Goal: Task Accomplishment & Management: Use online tool/utility

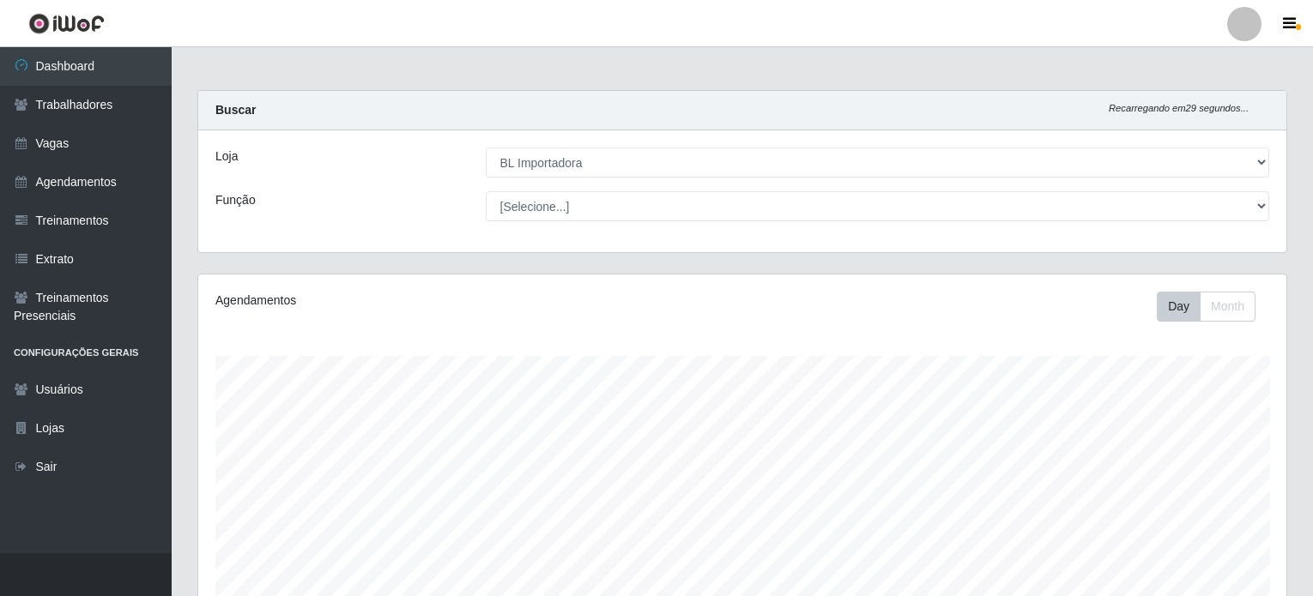
select select "259"
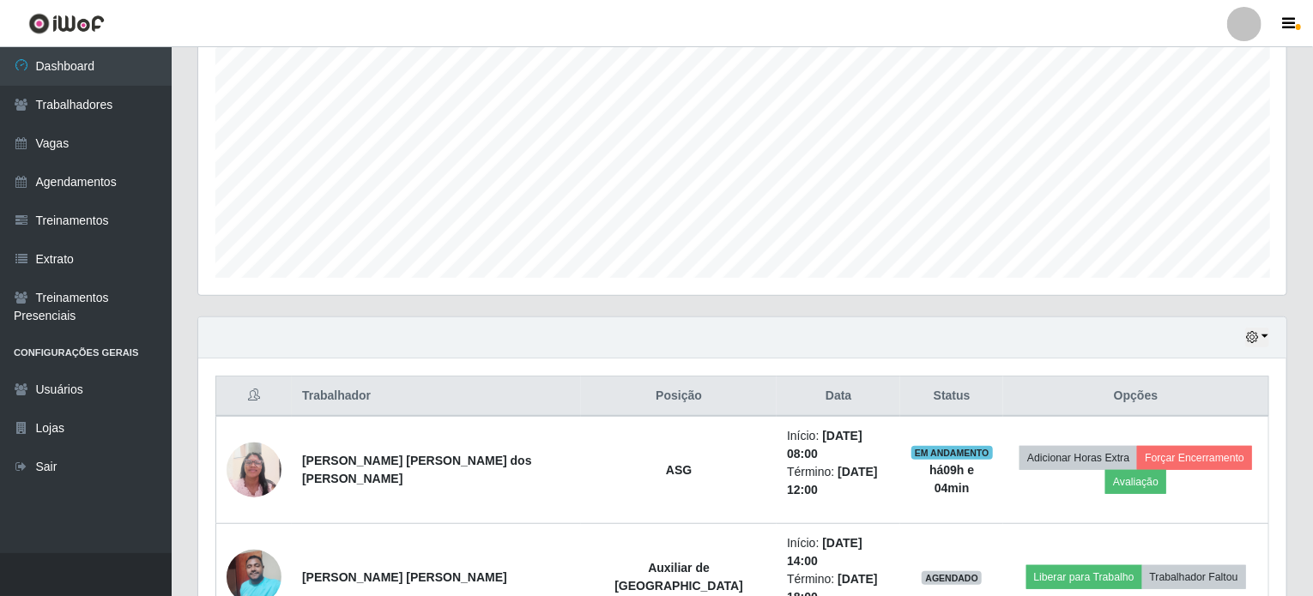
scroll to position [463, 0]
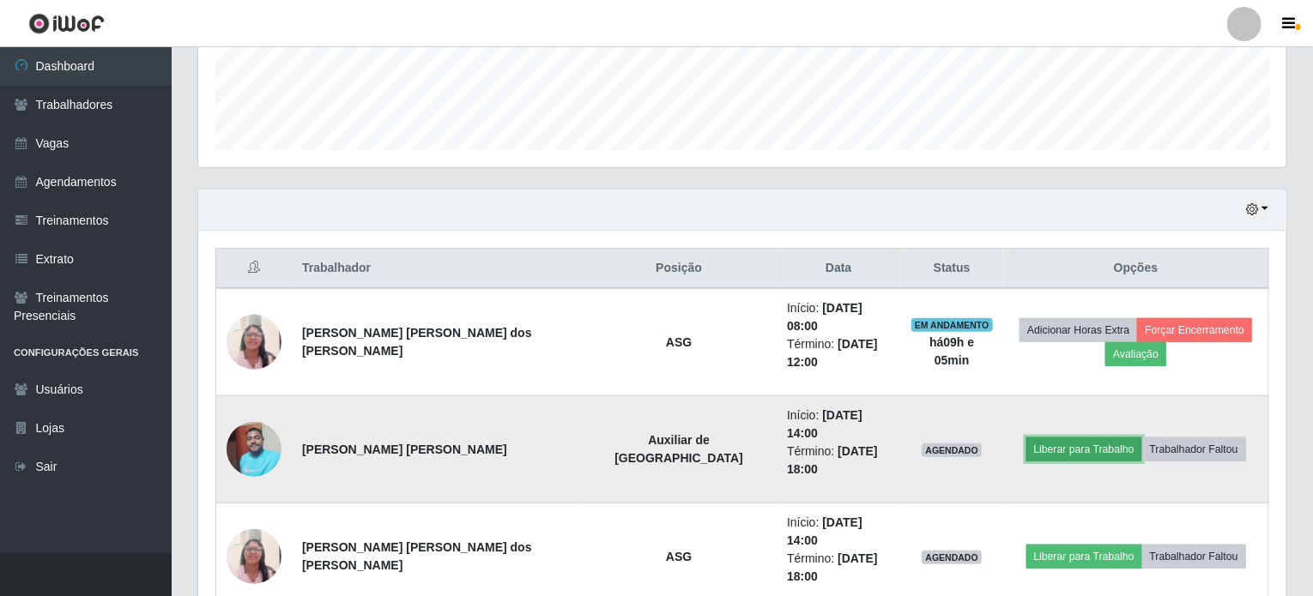
click at [1040, 438] on button "Liberar para Trabalho" at bounding box center [1084, 450] width 116 height 24
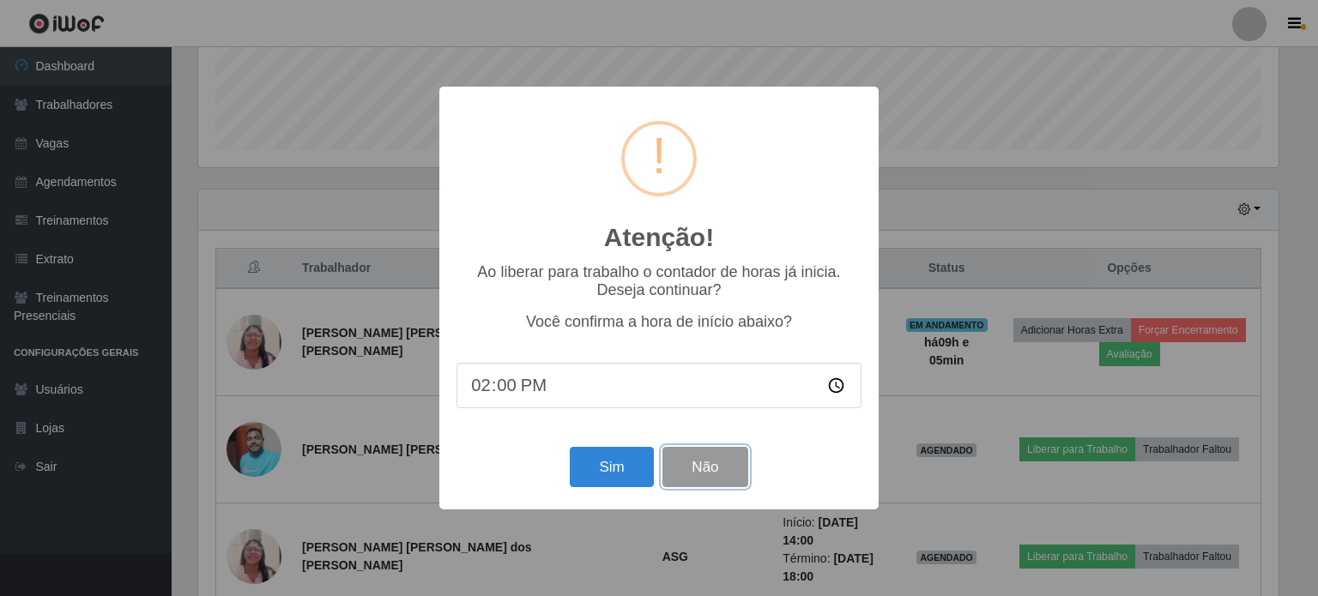
click at [699, 459] on button "Não" at bounding box center [704, 467] width 85 height 40
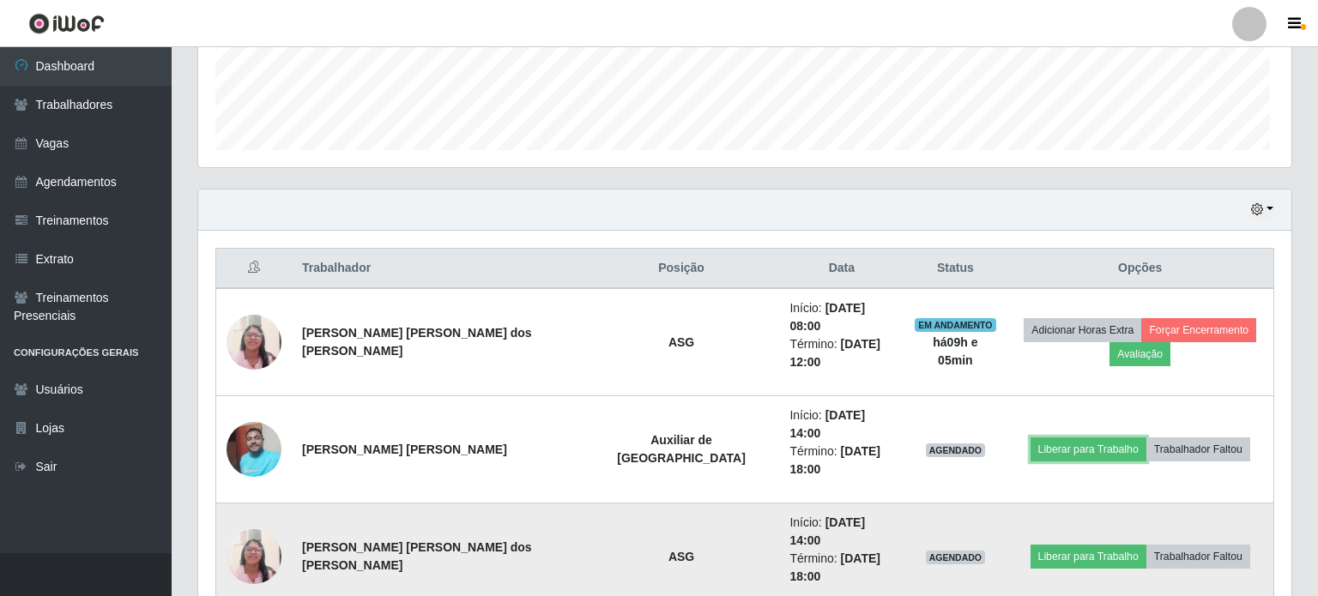
scroll to position [356, 1088]
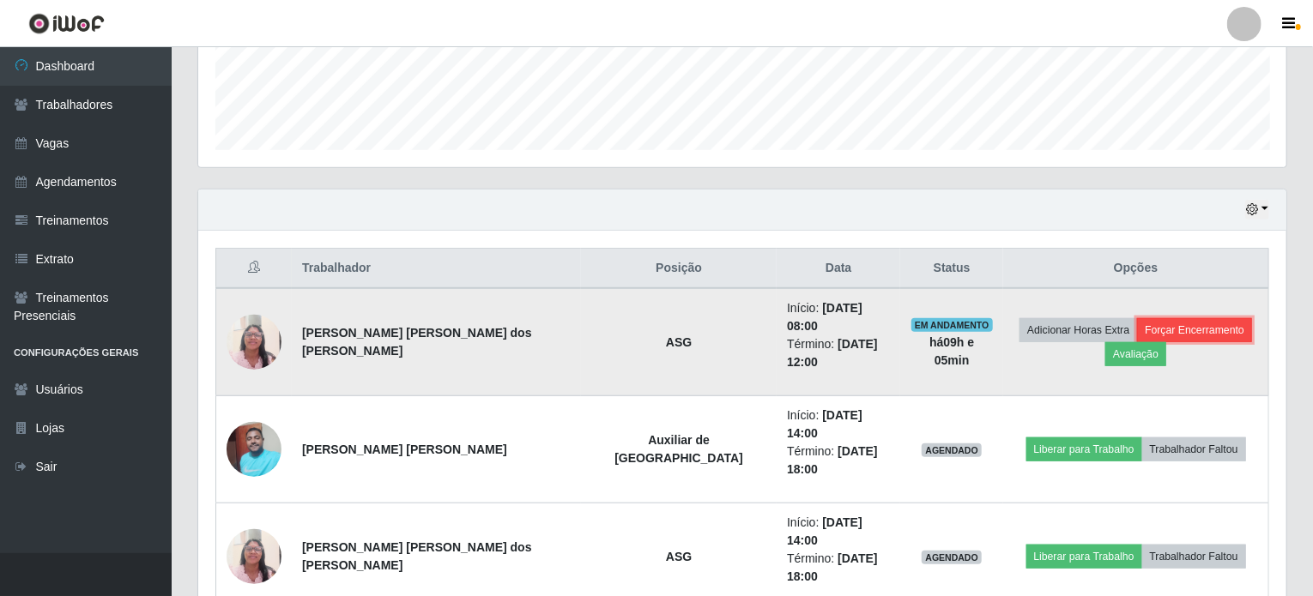
click at [1137, 324] on button "Forçar Encerramento" at bounding box center [1194, 330] width 115 height 24
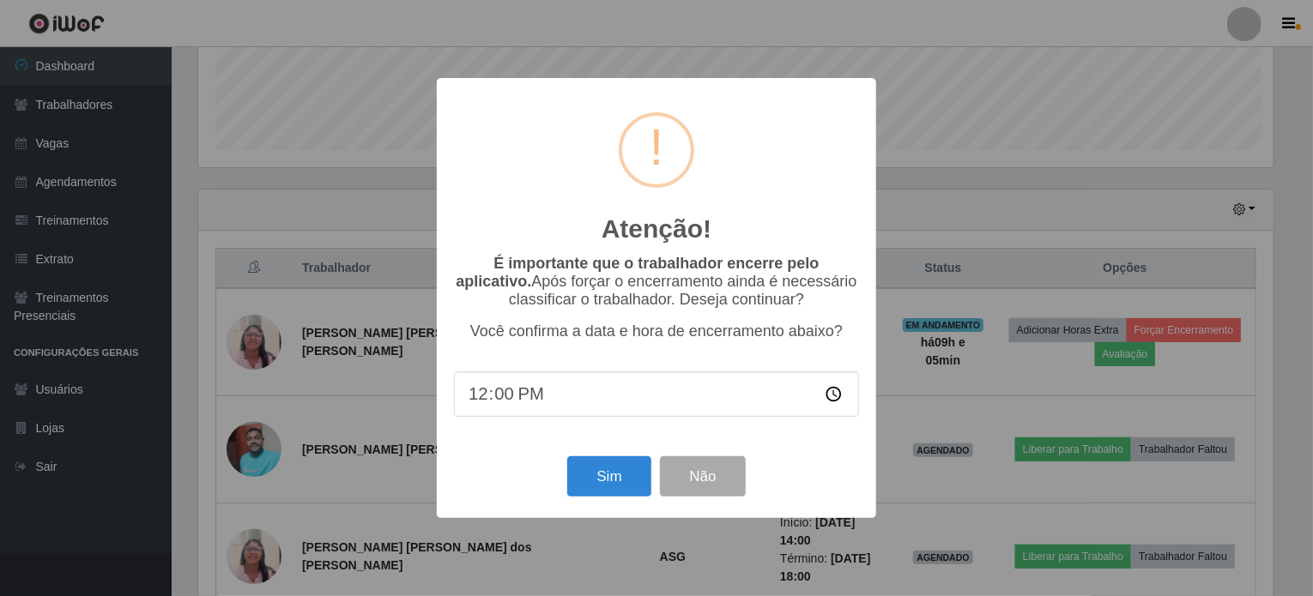
scroll to position [356, 1081]
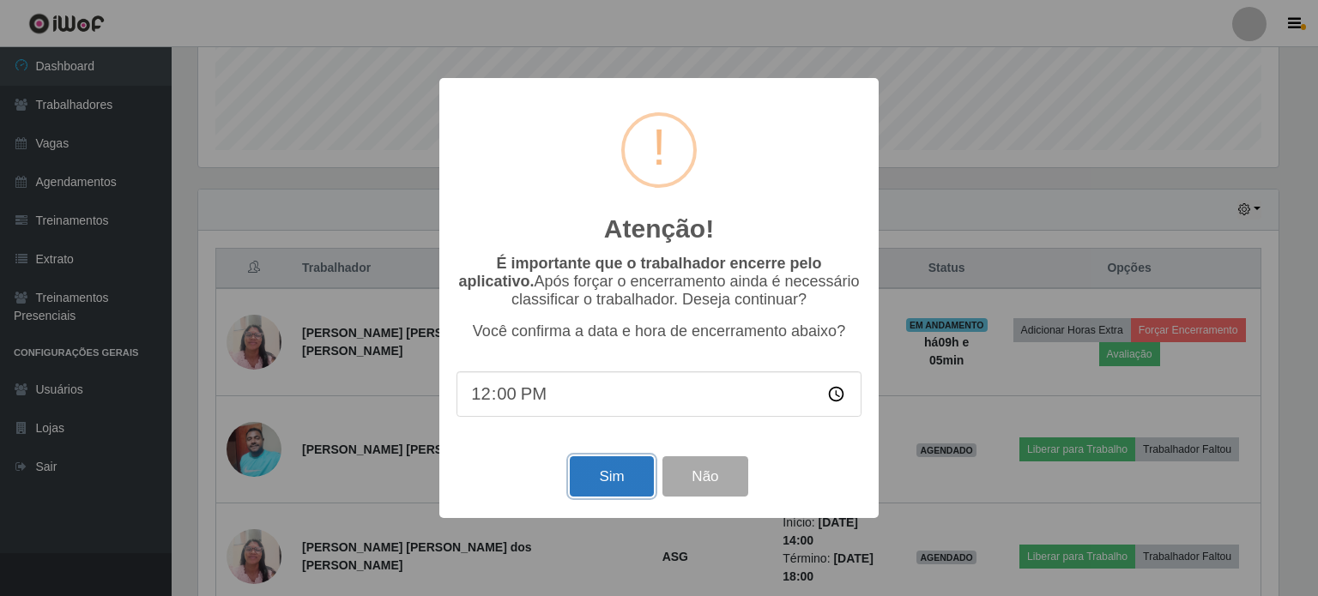
click at [629, 476] on button "Sim" at bounding box center [611, 477] width 83 height 40
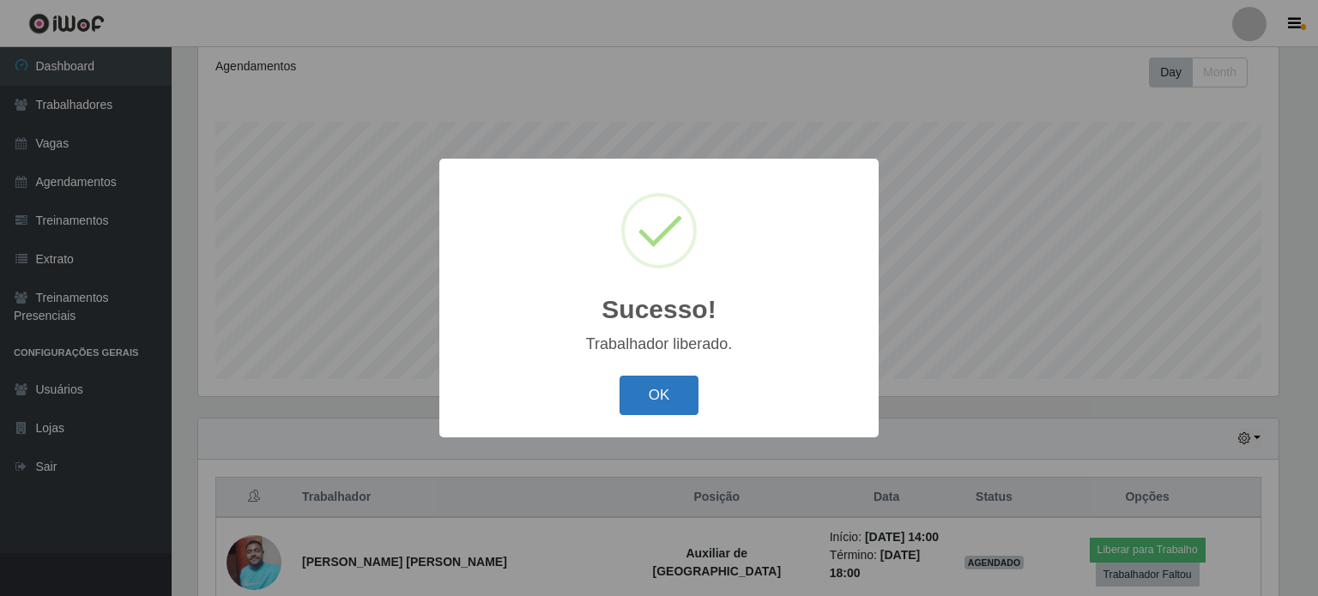
click at [673, 390] on button "OK" at bounding box center [660, 396] width 80 height 40
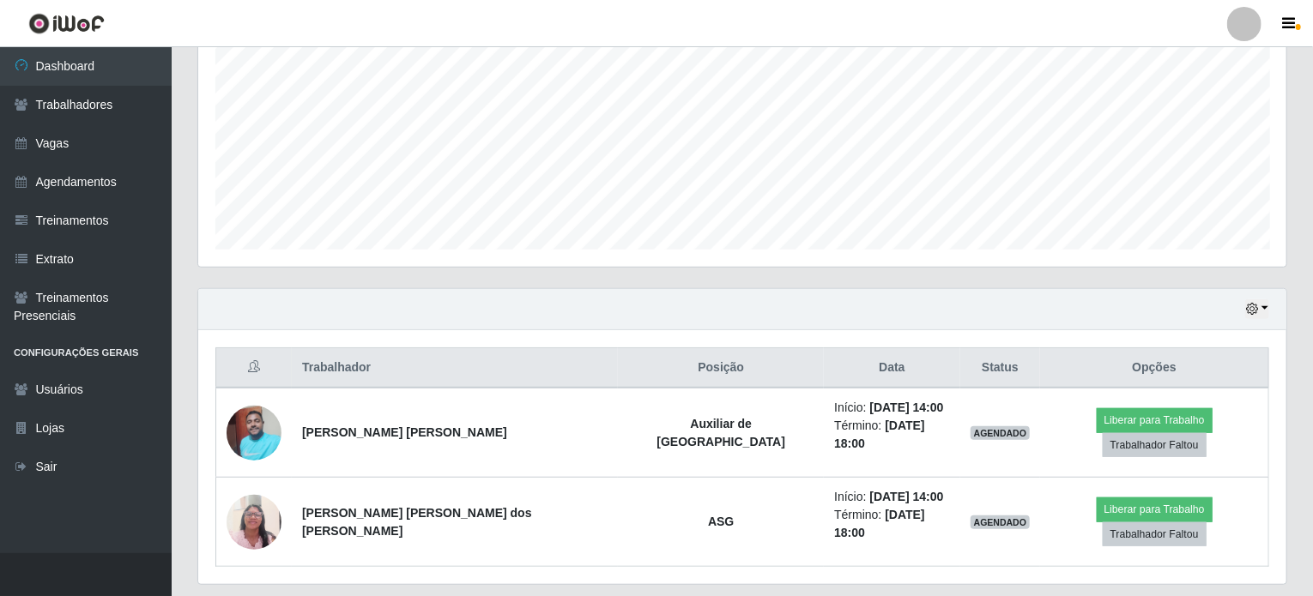
scroll to position [387, 0]
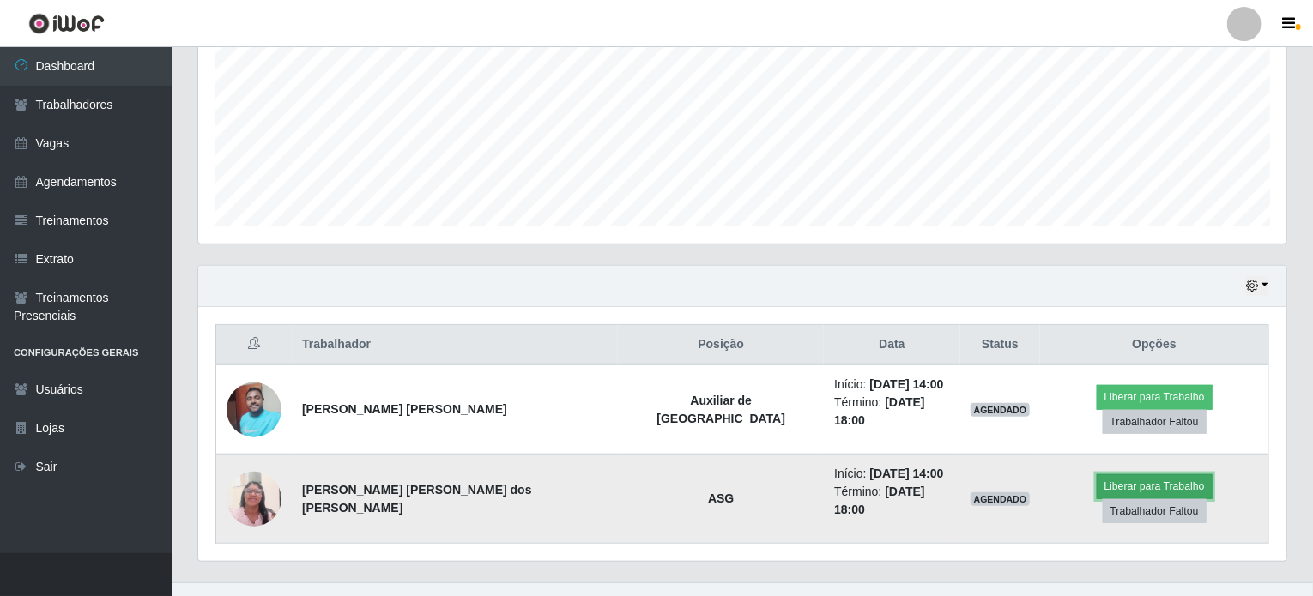
click at [1097, 475] on button "Liberar para Trabalho" at bounding box center [1155, 487] width 116 height 24
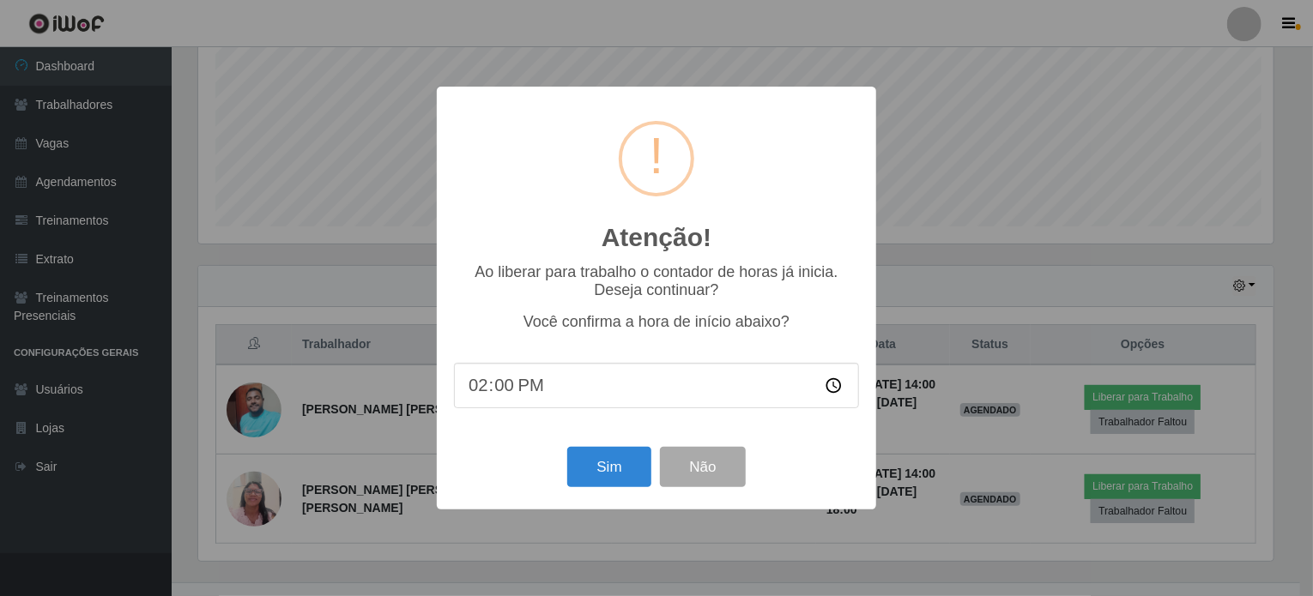
scroll to position [356, 1081]
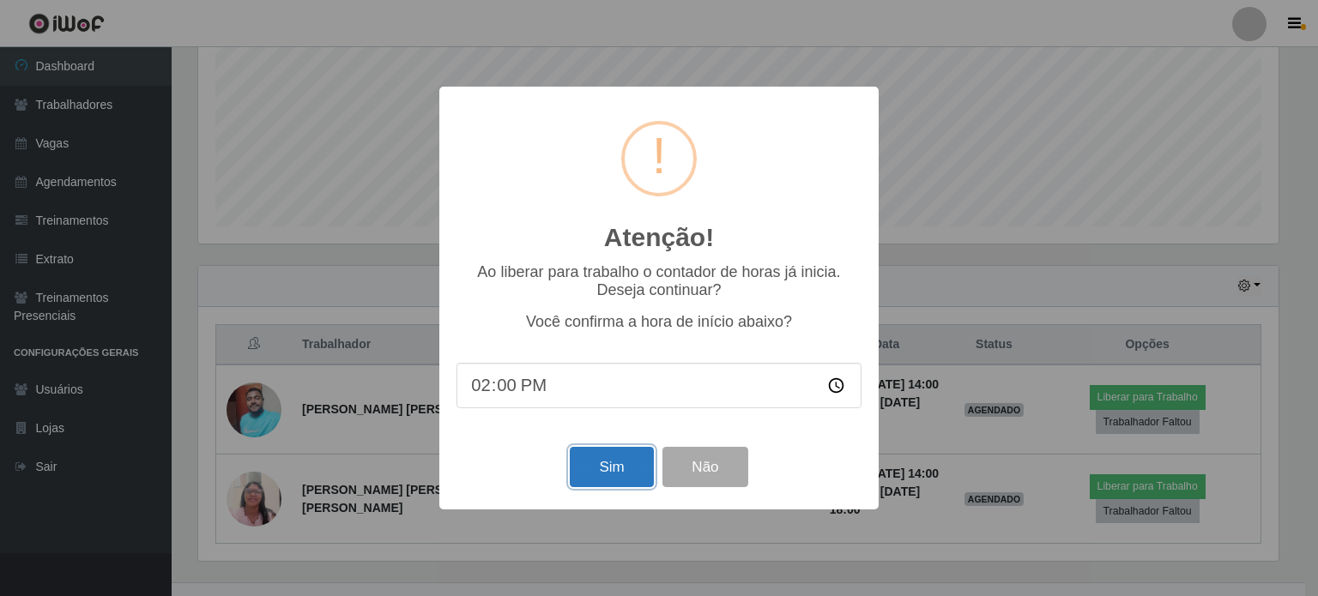
click at [610, 469] on button "Sim" at bounding box center [611, 467] width 83 height 40
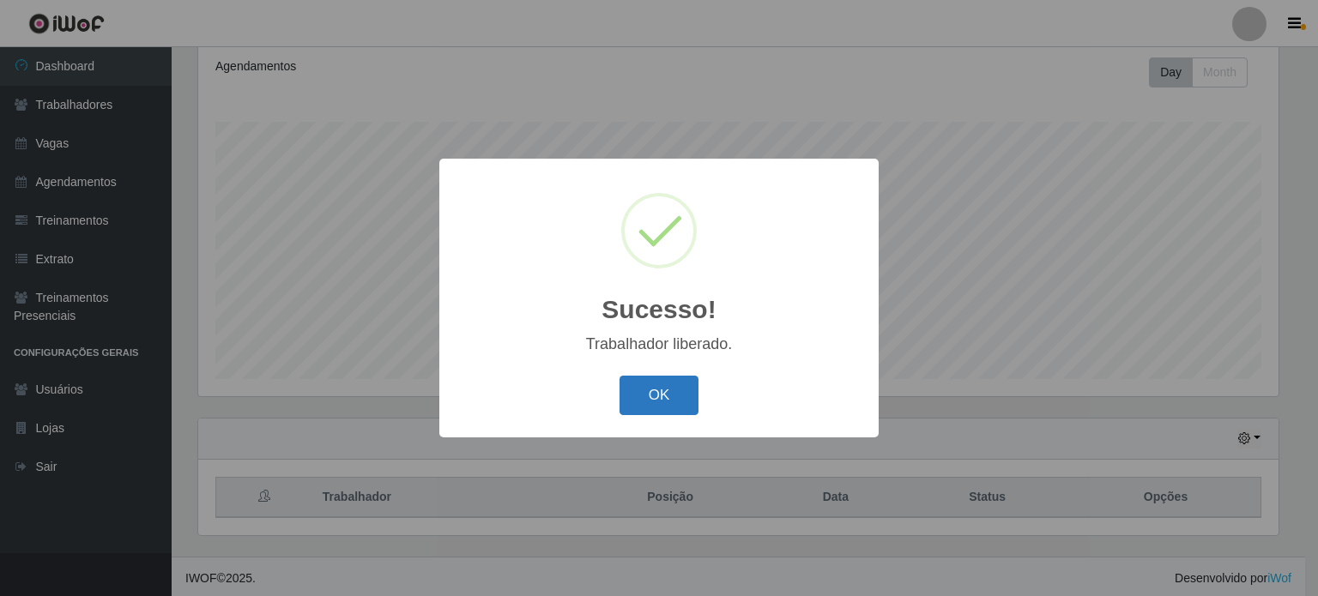
click at [659, 396] on button "OK" at bounding box center [660, 396] width 80 height 40
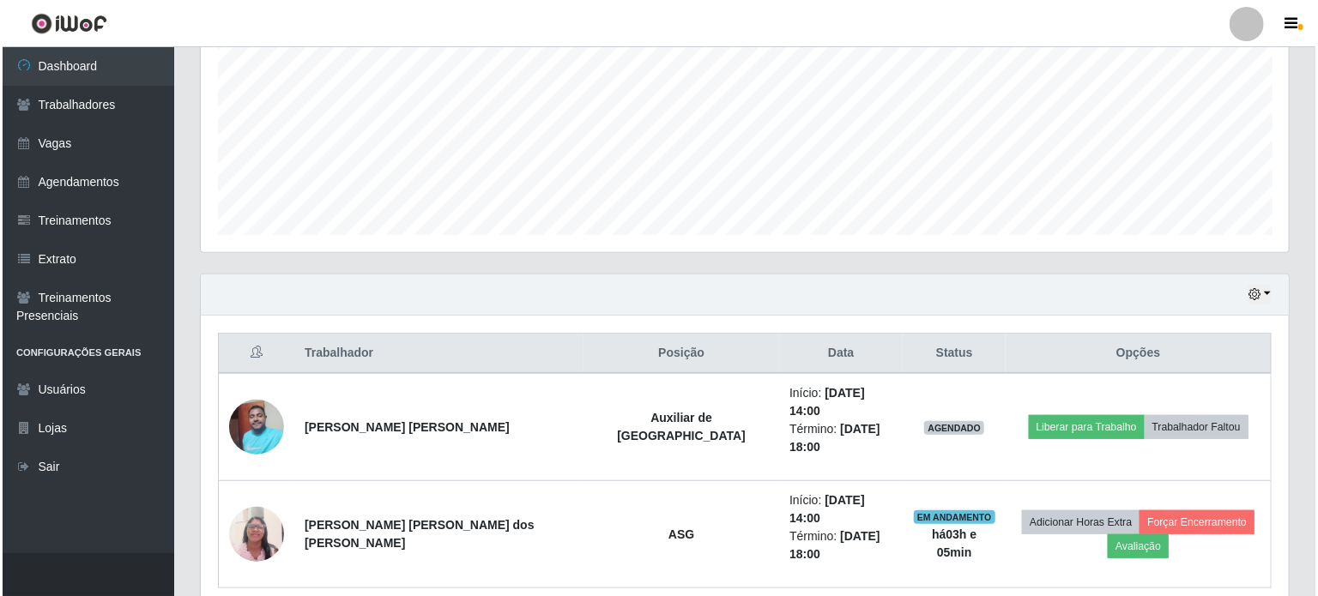
scroll to position [387, 0]
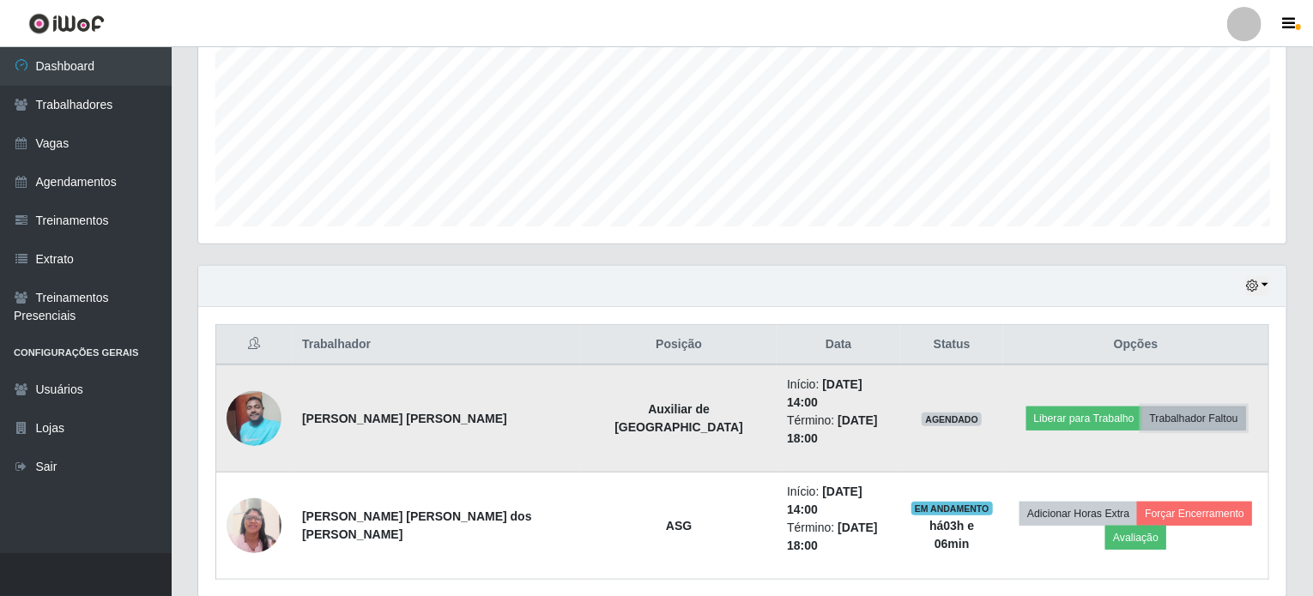
click at [1173, 407] on button "Trabalhador Faltou" at bounding box center [1194, 419] width 104 height 24
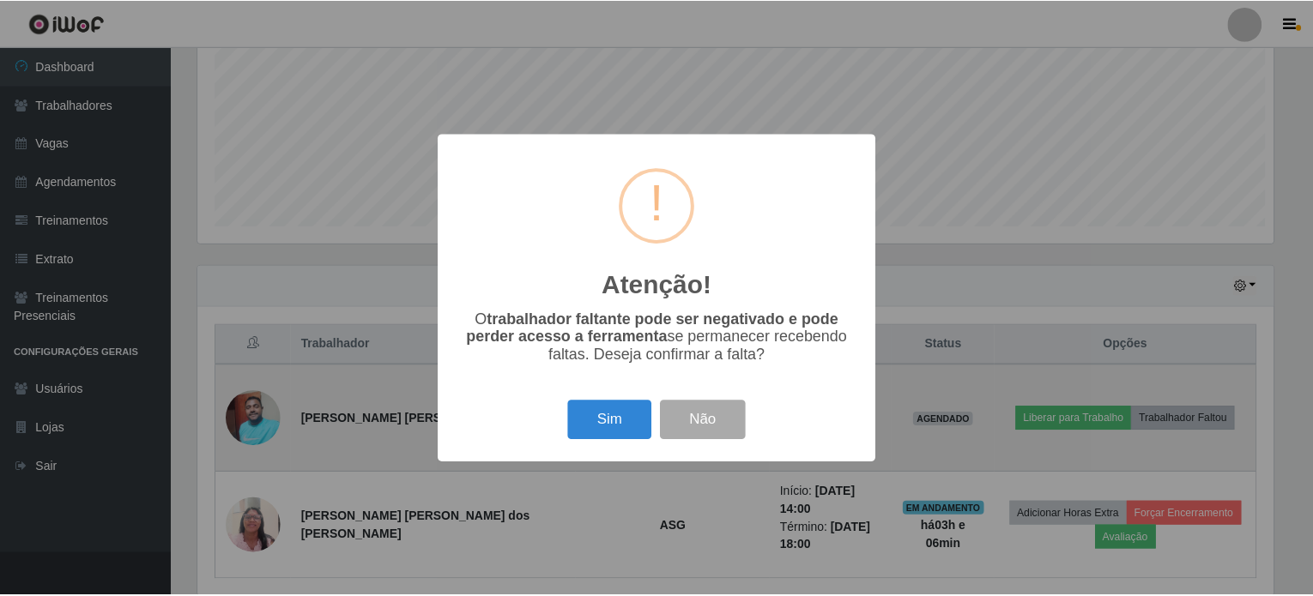
scroll to position [356, 1081]
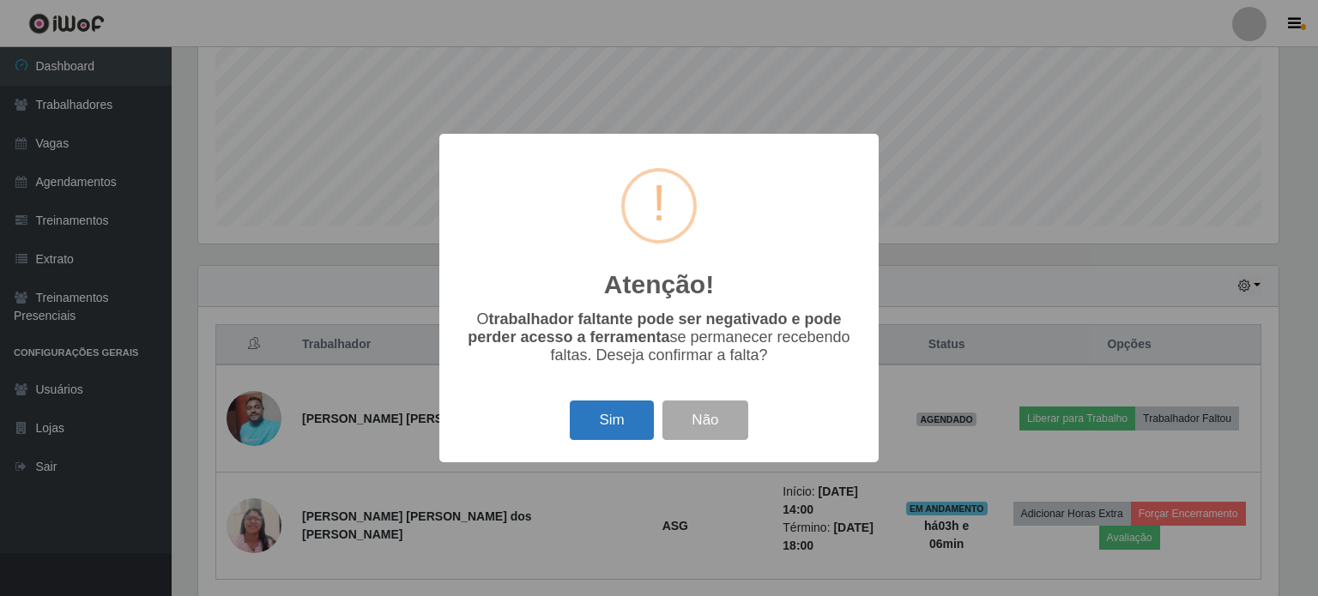
click at [626, 420] on button "Sim" at bounding box center [611, 421] width 83 height 40
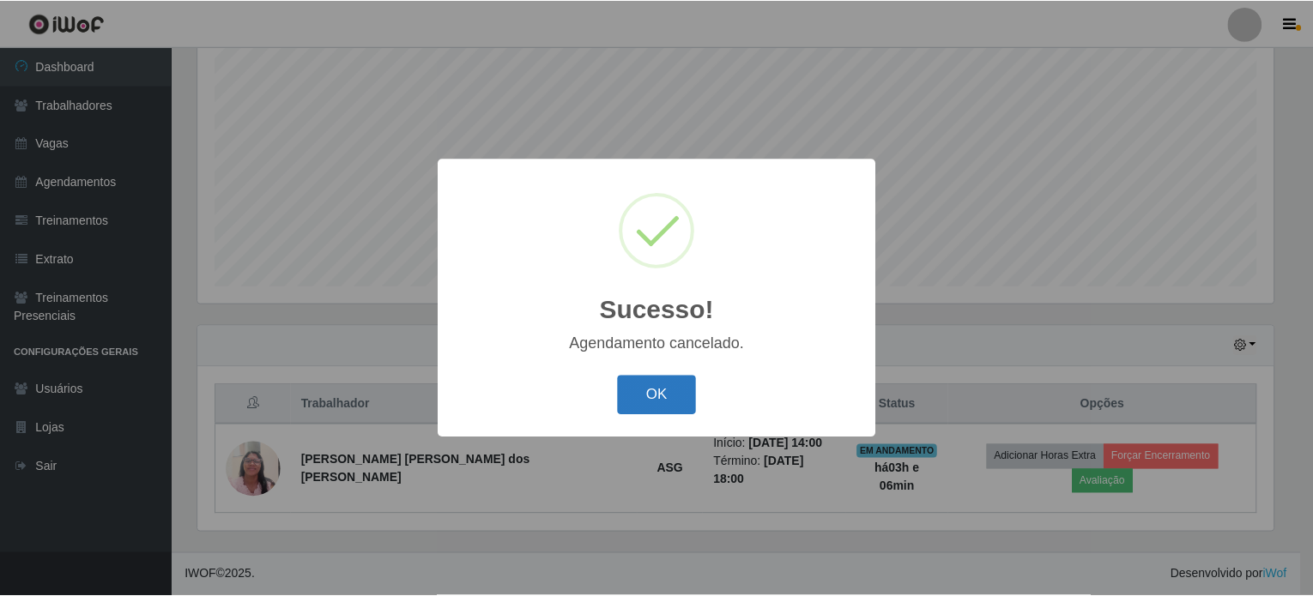
scroll to position [311, 0]
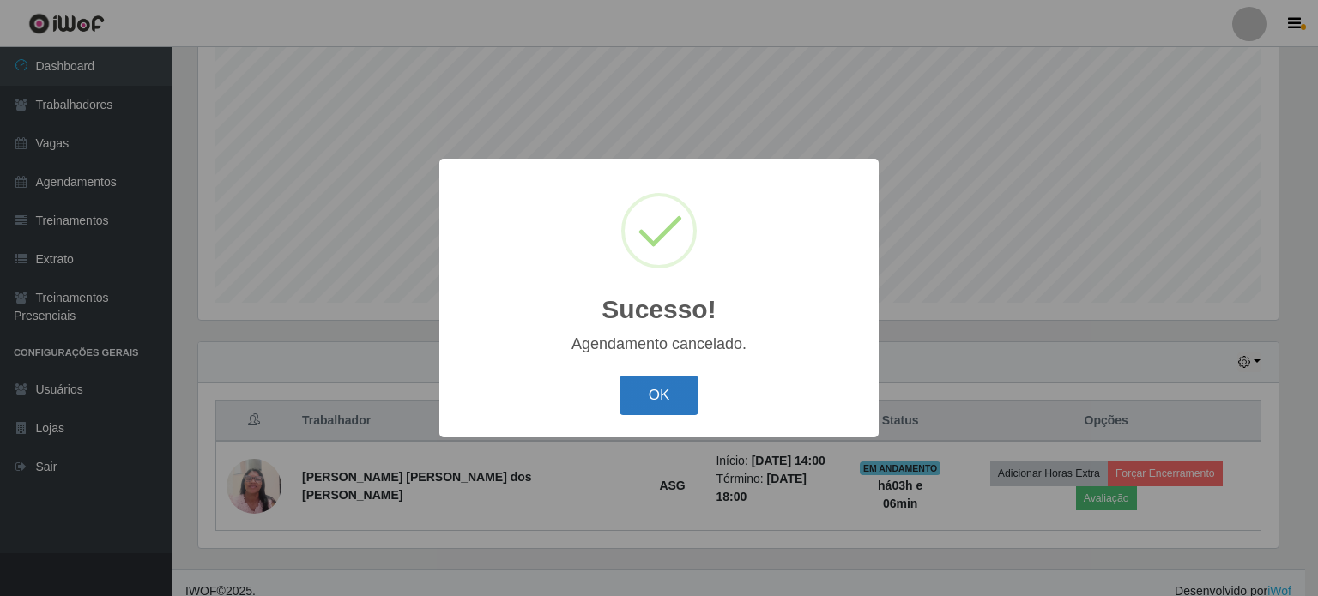
click at [664, 397] on button "OK" at bounding box center [660, 396] width 80 height 40
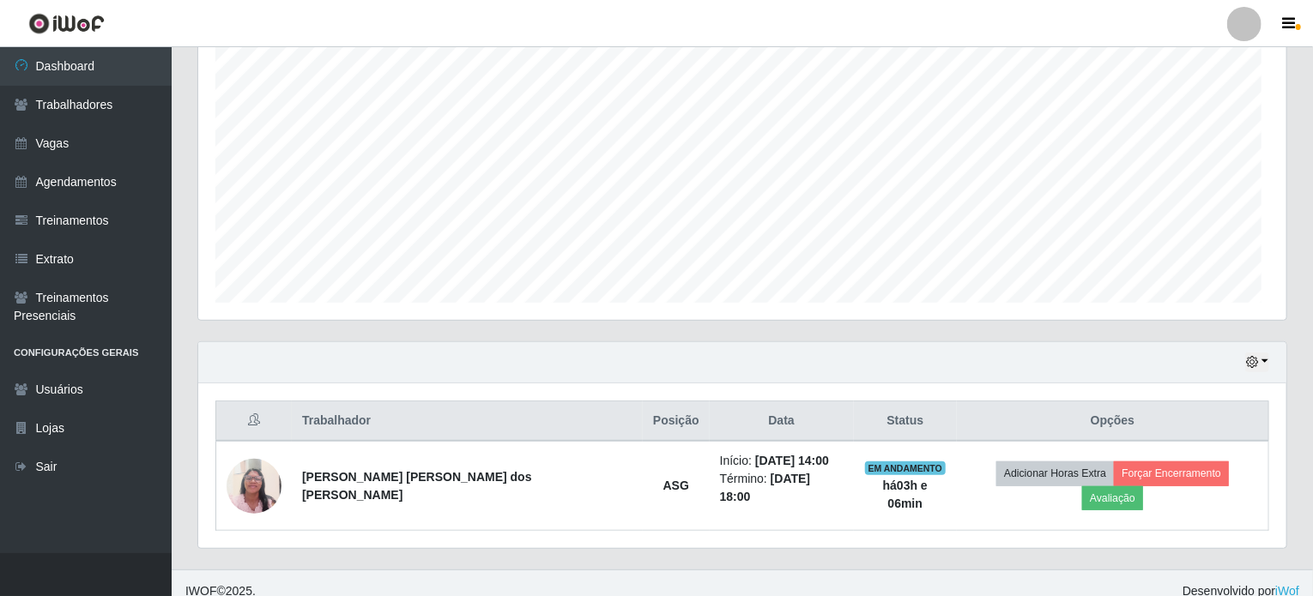
scroll to position [356, 1088]
